Goal: Task Accomplishment & Management: Manage account settings

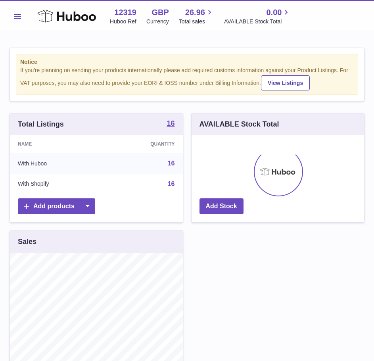
scroll to position [124, 173]
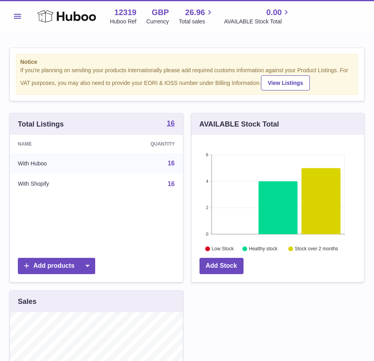
click at [13, 9] on button "Menu" at bounding box center [18, 16] width 16 height 16
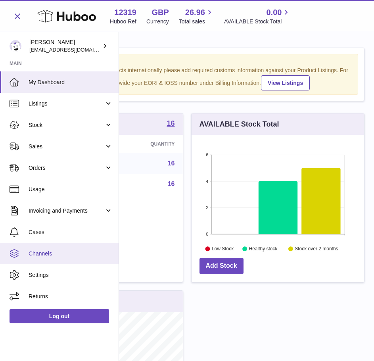
click at [50, 255] on span "Channels" at bounding box center [71, 254] width 84 height 8
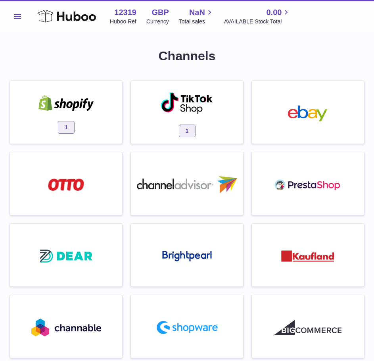
click at [88, 117] on div "1" at bounding box center [66, 114] width 104 height 51
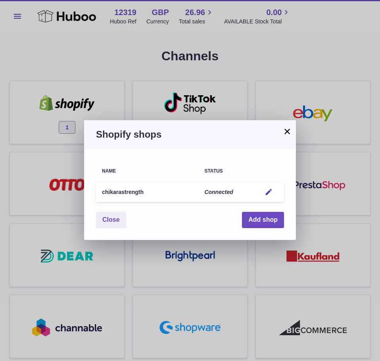
click at [276, 191] on td "Edit" at bounding box center [269, 192] width 29 height 20
click at [267, 194] on em "button" at bounding box center [269, 192] width 8 height 8
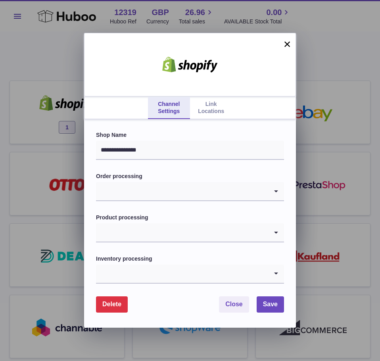
click at [205, 113] on link "Link Locations" at bounding box center [211, 108] width 42 height 22
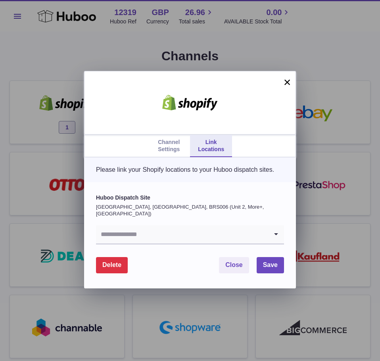
click at [177, 234] on input "Search for option" at bounding box center [182, 234] width 172 height 18
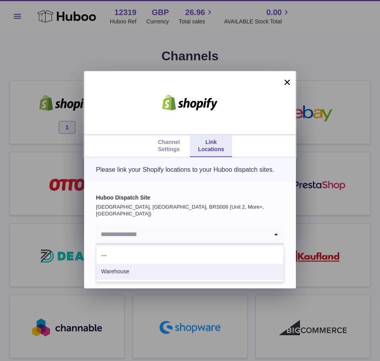
click at [149, 273] on li "Warehouse" at bounding box center [189, 272] width 187 height 16
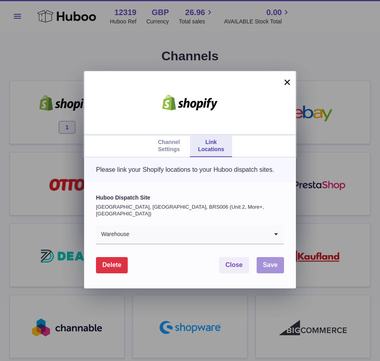
click at [265, 264] on span "Save" at bounding box center [270, 264] width 15 height 7
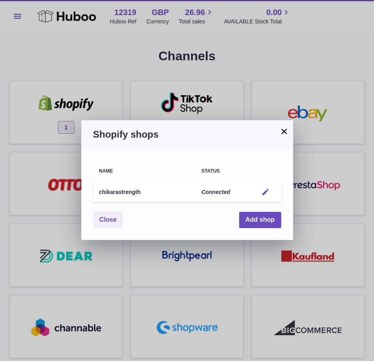
click at [263, 190] on em "button" at bounding box center [265, 192] width 8 height 8
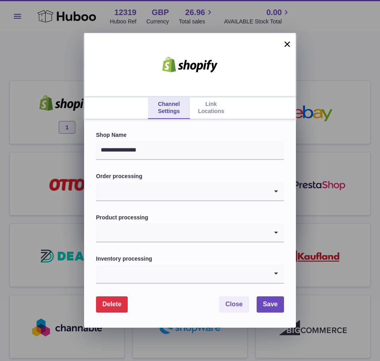
click at [218, 106] on link "Link Locations" at bounding box center [211, 108] width 42 height 22
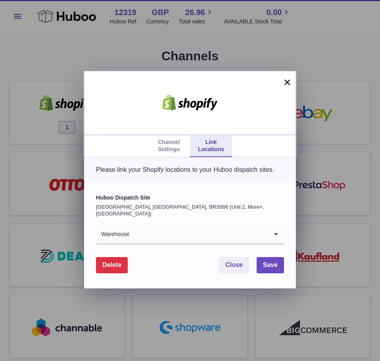
click at [290, 81] on button "×" at bounding box center [287, 82] width 10 height 10
